Goal: Information Seeking & Learning: Learn about a topic

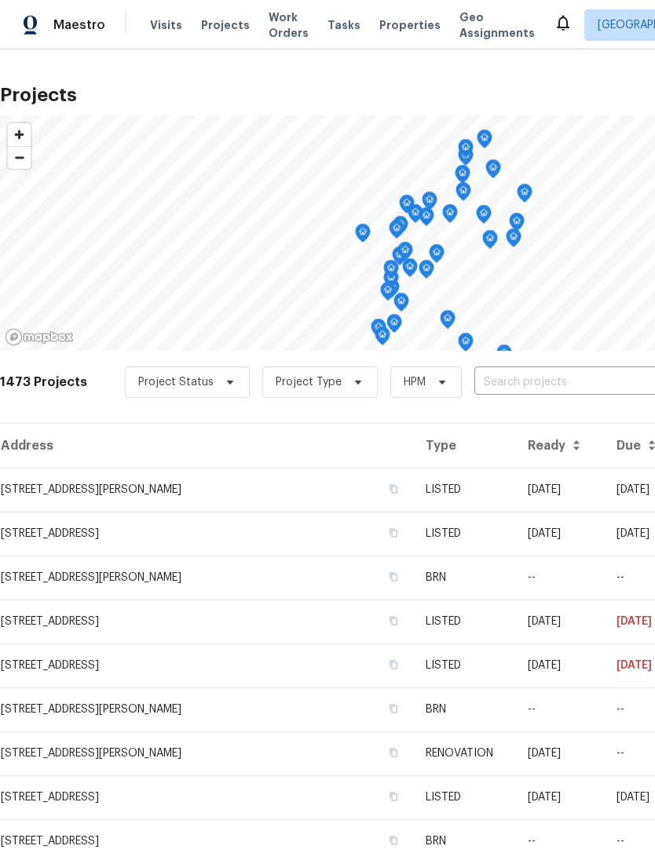
click at [396, 25] on span "Properties" at bounding box center [409, 25] width 61 height 16
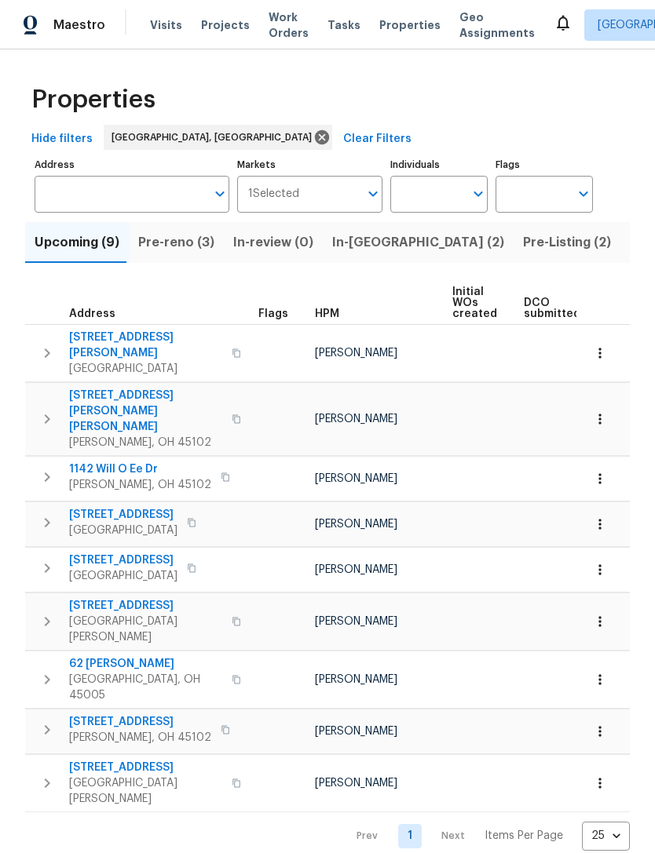
click at [143, 334] on span "[STREET_ADDRESS][PERSON_NAME]" at bounding box center [145, 345] width 153 height 31
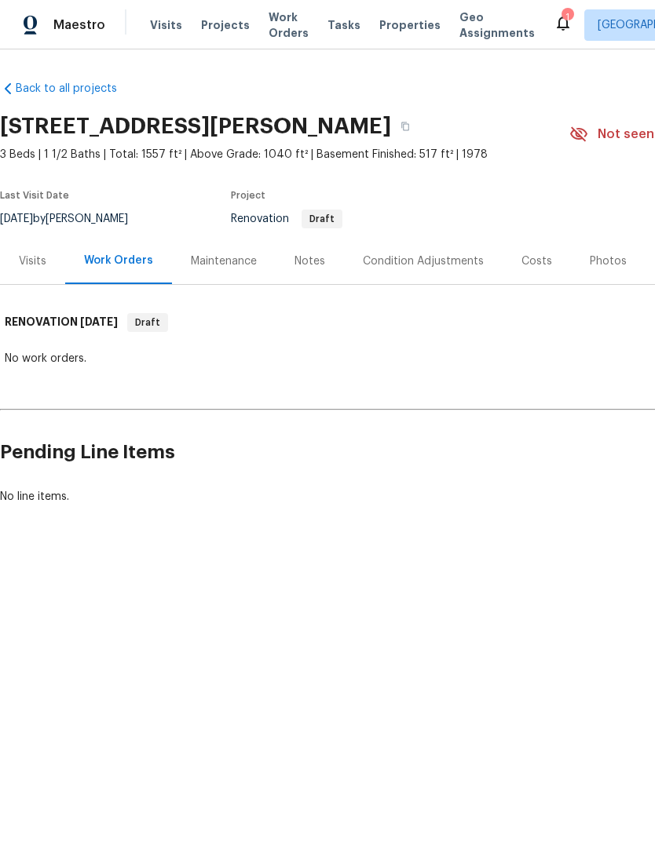
click at [305, 263] on div "Notes" at bounding box center [309, 262] width 31 height 16
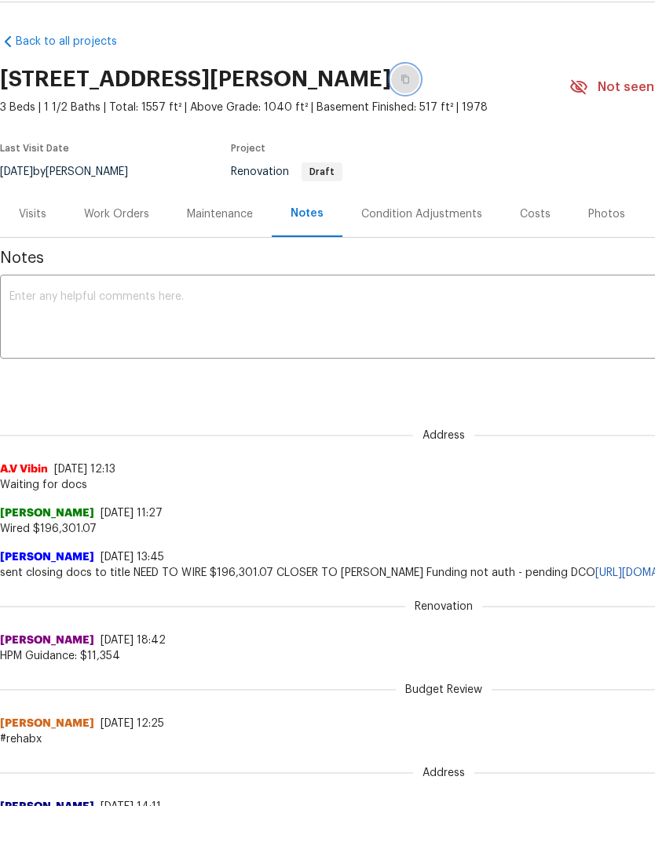
click at [410, 79] on icon "button" at bounding box center [404, 79] width 9 height 9
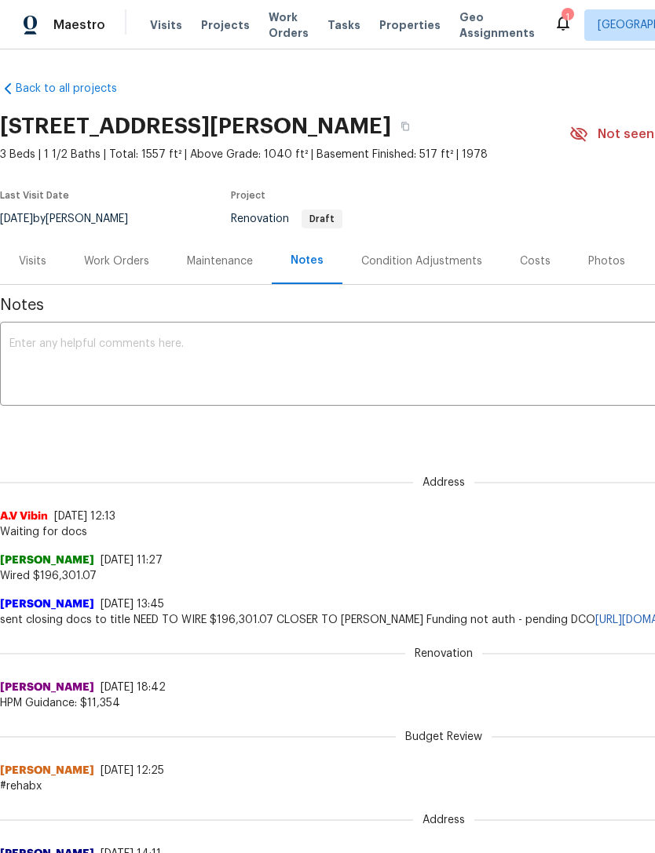
click at [35, 254] on div "Visits" at bounding box center [32, 262] width 27 height 16
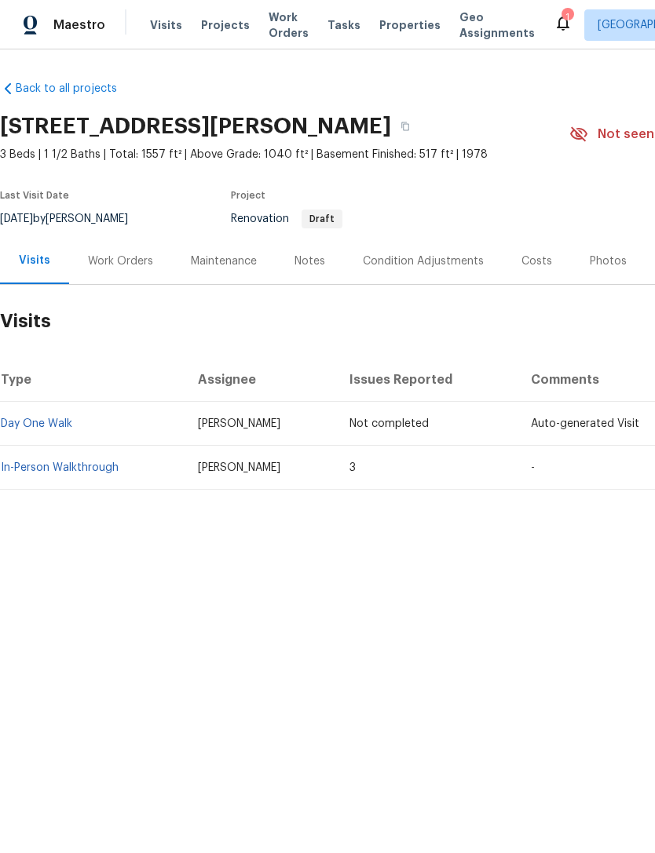
click at [90, 468] on link "In-Person Walkthrough" at bounding box center [60, 467] width 118 height 11
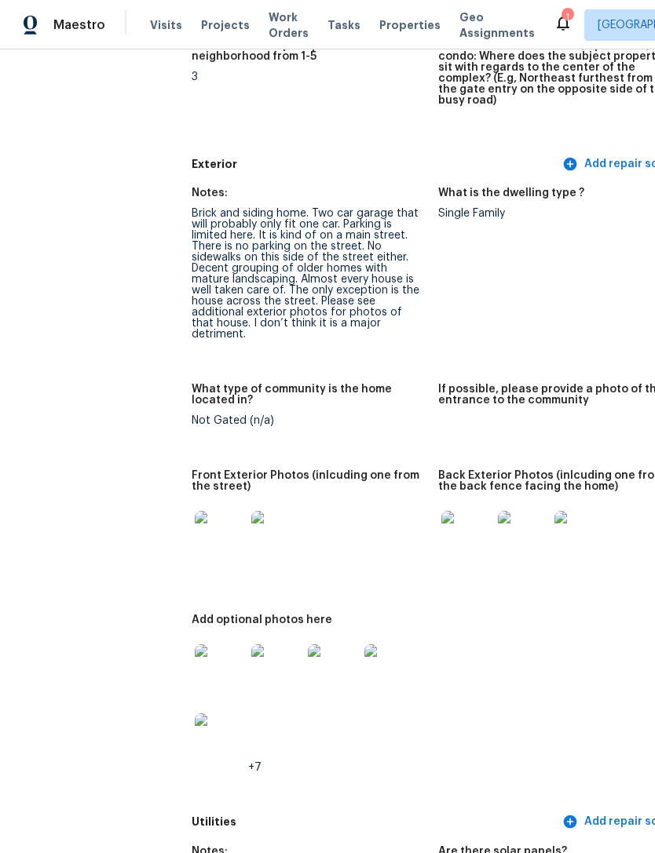
scroll to position [594, 0]
click at [195, 520] on img at bounding box center [220, 536] width 50 height 50
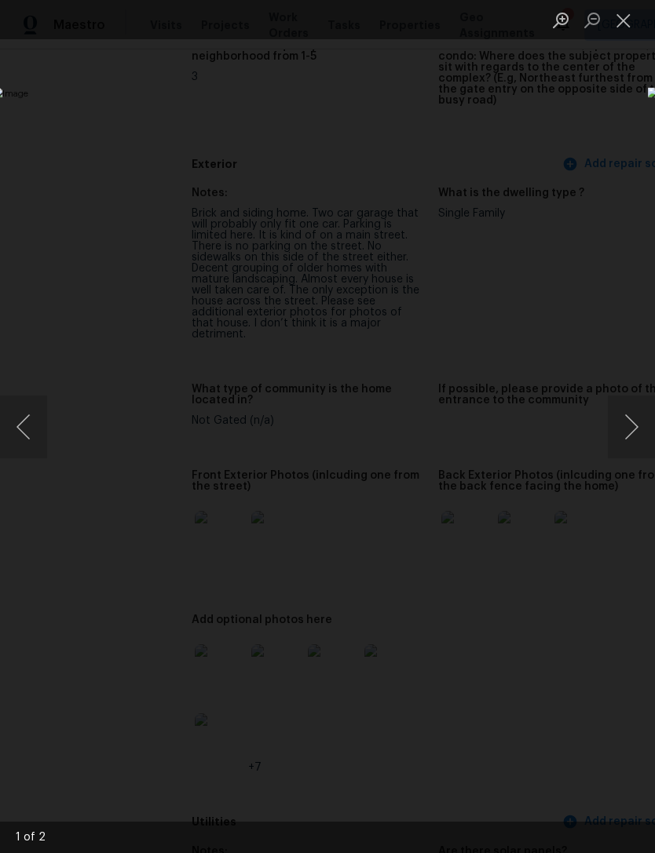
click at [632, 22] on button "Close lightbox" at bounding box center [623, 19] width 31 height 27
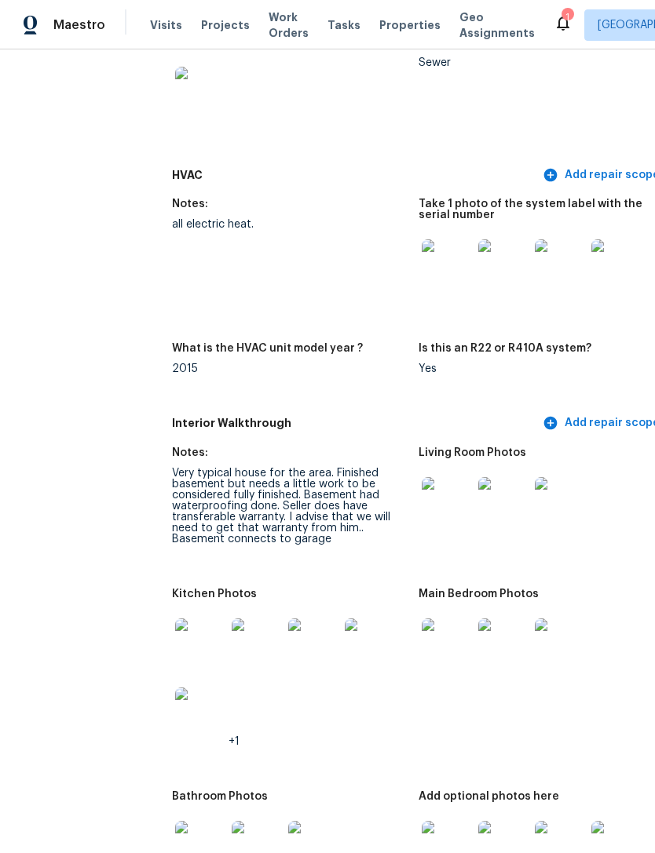
scroll to position [1642, 23]
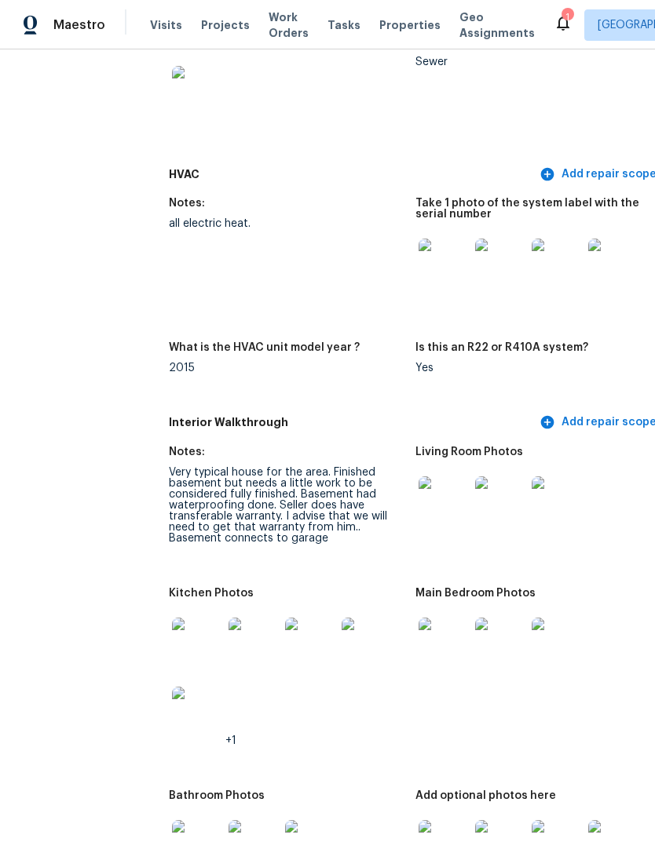
click at [172, 618] on img at bounding box center [197, 643] width 50 height 50
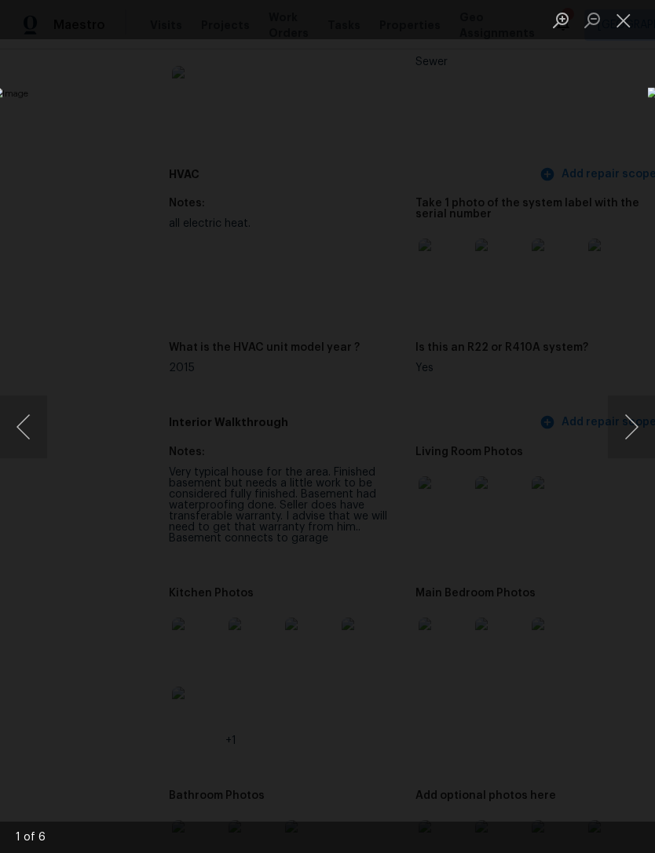
click at [628, 433] on button "Next image" at bounding box center [631, 427] width 47 height 63
click at [627, 434] on button "Next image" at bounding box center [631, 427] width 47 height 63
click at [637, 432] on button "Next image" at bounding box center [631, 427] width 47 height 63
click at [636, 432] on button "Next image" at bounding box center [631, 427] width 47 height 63
click at [638, 430] on button "Next image" at bounding box center [631, 427] width 47 height 63
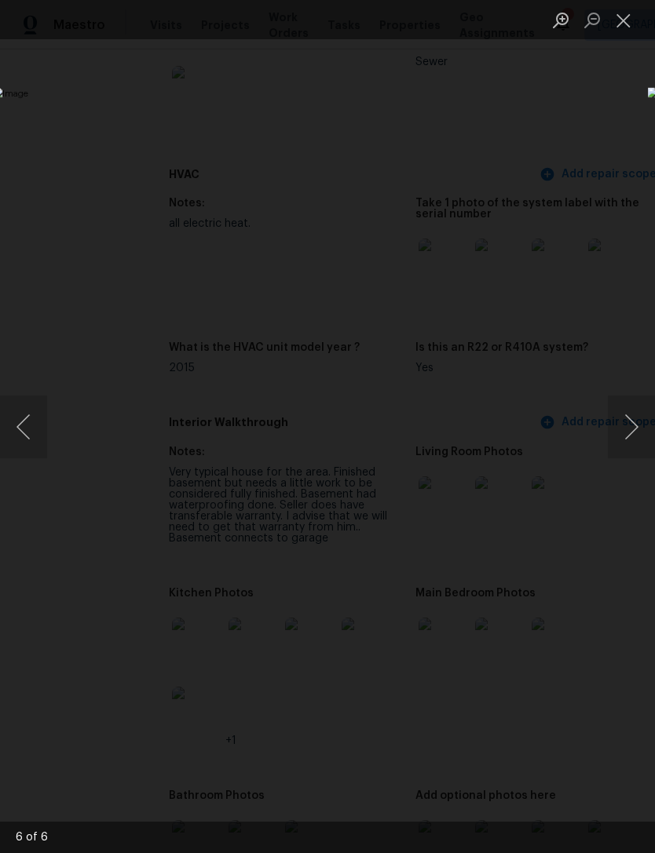
click at [630, 431] on button "Next image" at bounding box center [631, 427] width 47 height 63
click at [613, 446] on button "Next image" at bounding box center [631, 427] width 47 height 63
click at [623, 444] on button "Next image" at bounding box center [631, 427] width 47 height 63
click at [630, 24] on button "Close lightbox" at bounding box center [623, 19] width 31 height 27
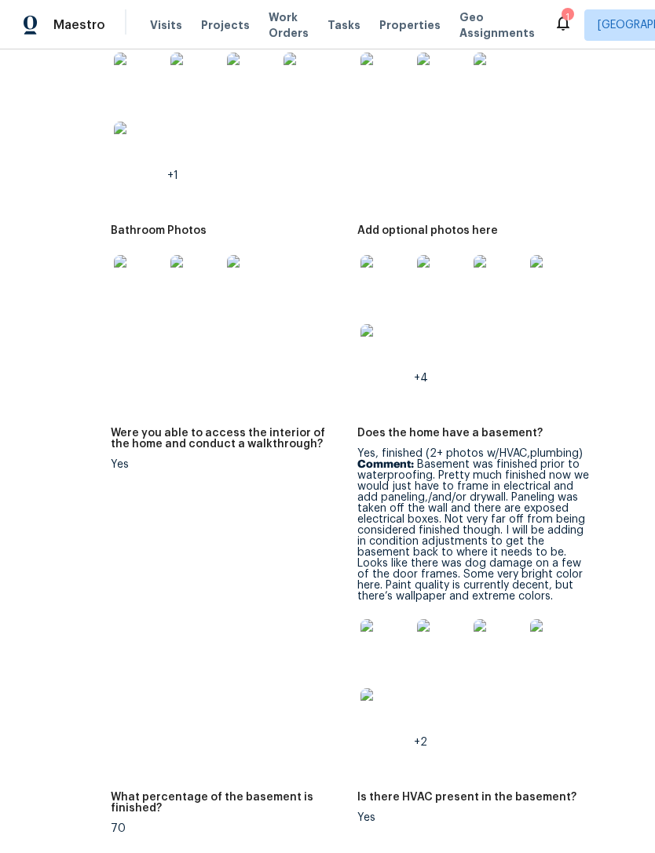
scroll to position [2208, 80]
click at [361, 635] on img at bounding box center [386, 644] width 50 height 50
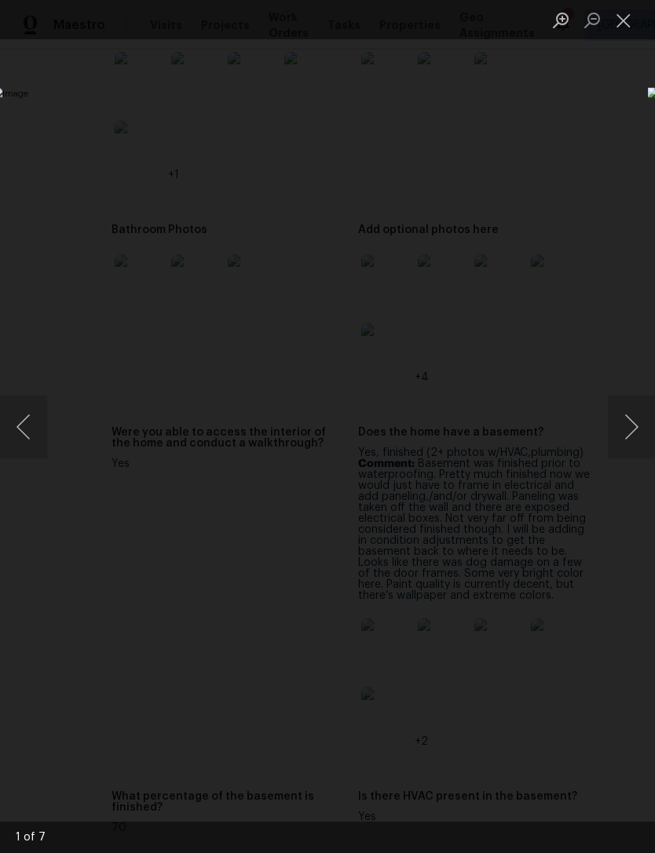
click at [652, 437] on button "Next image" at bounding box center [631, 427] width 47 height 63
click at [636, 424] on button "Next image" at bounding box center [631, 427] width 47 height 63
click at [638, 424] on button "Next image" at bounding box center [631, 427] width 47 height 63
click at [628, 429] on button "Next image" at bounding box center [631, 427] width 47 height 63
click at [635, 426] on button "Next image" at bounding box center [631, 427] width 47 height 63
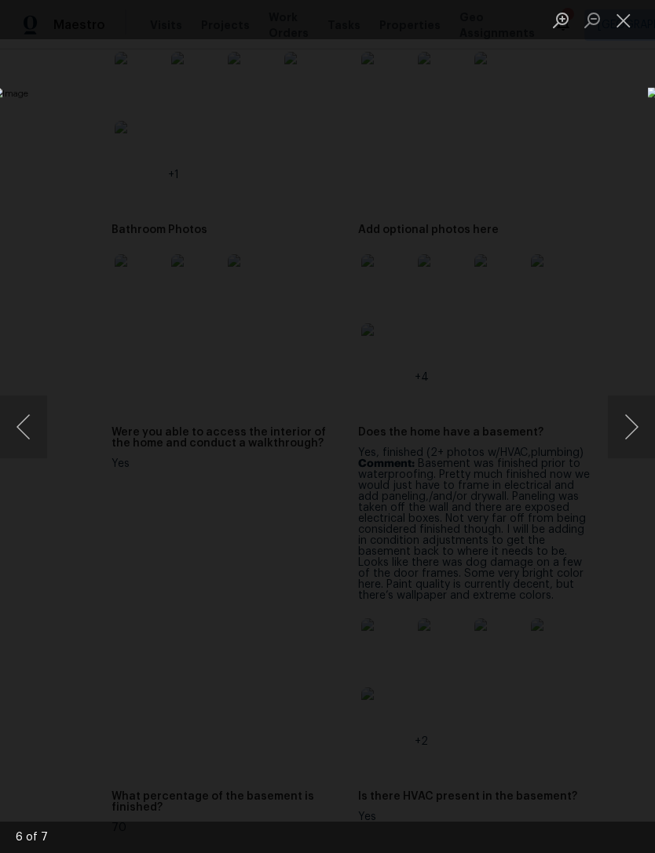
click at [626, 27] on button "Close lightbox" at bounding box center [623, 19] width 31 height 27
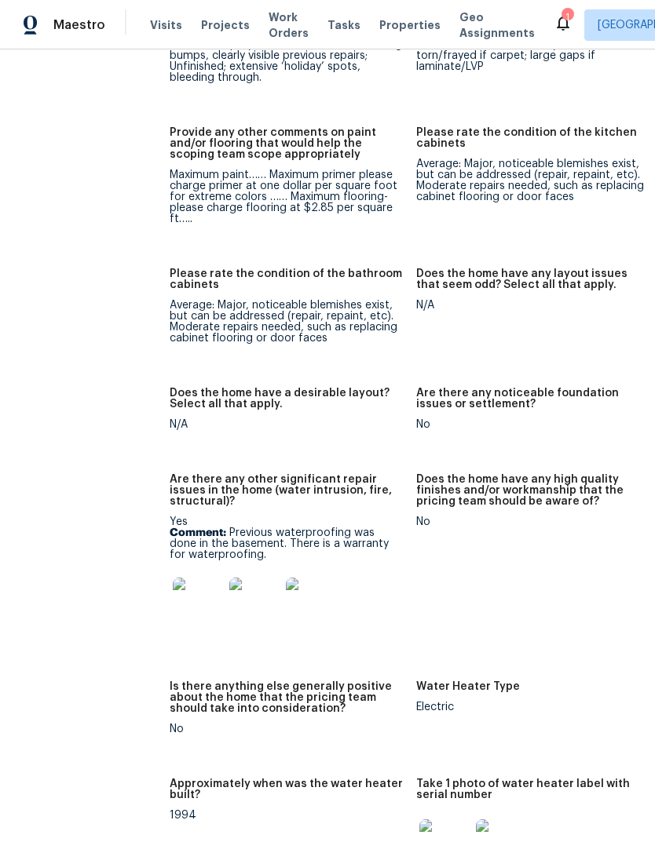
scroll to position [3078, 23]
click at [172, 595] on img at bounding box center [197, 603] width 50 height 50
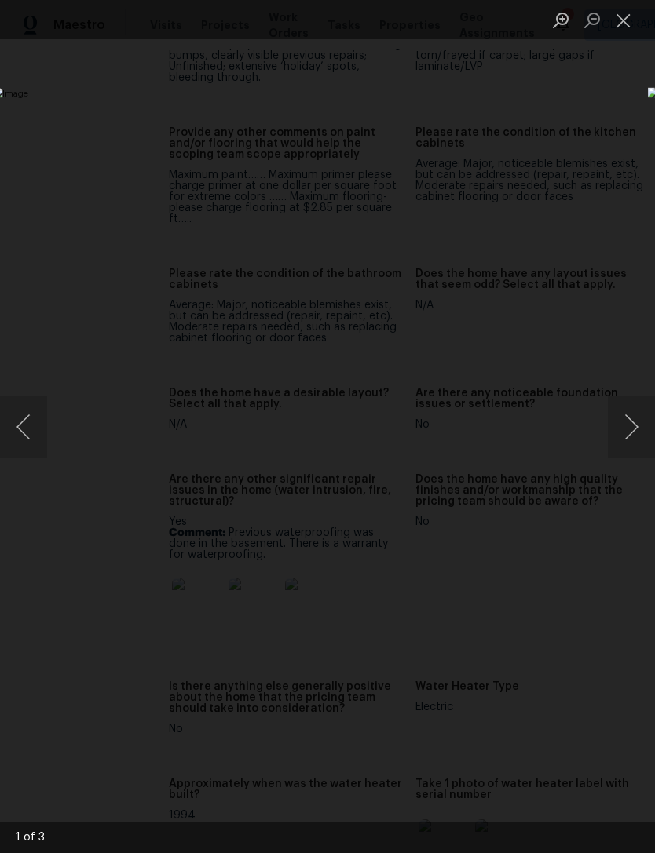
click at [632, 434] on button "Next image" at bounding box center [631, 427] width 47 height 63
click at [638, 429] on button "Next image" at bounding box center [631, 427] width 47 height 63
click at [634, 430] on button "Next image" at bounding box center [631, 427] width 47 height 63
click at [625, 27] on button "Close lightbox" at bounding box center [623, 19] width 31 height 27
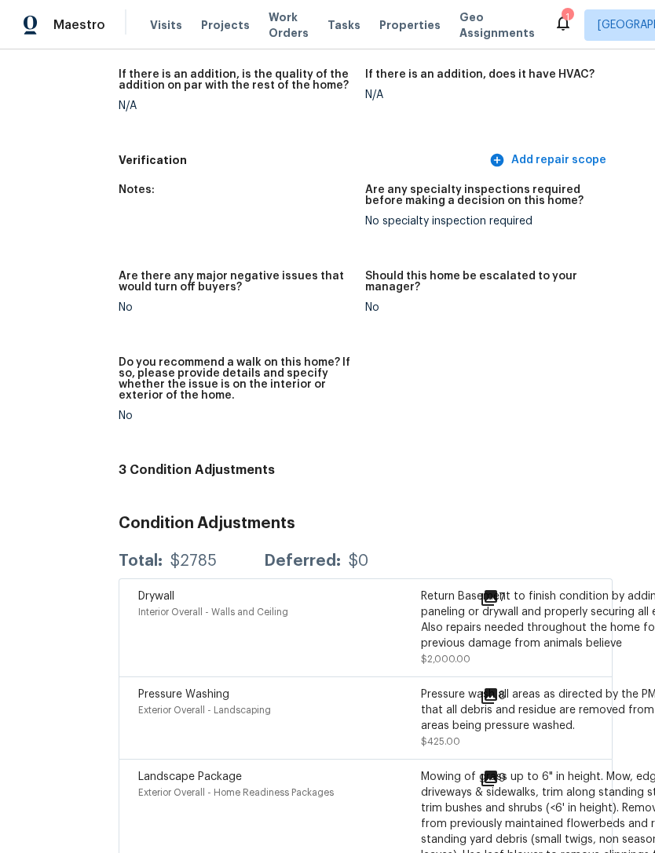
scroll to position [4339, 74]
